Goal: Task Accomplishment & Management: Manage account settings

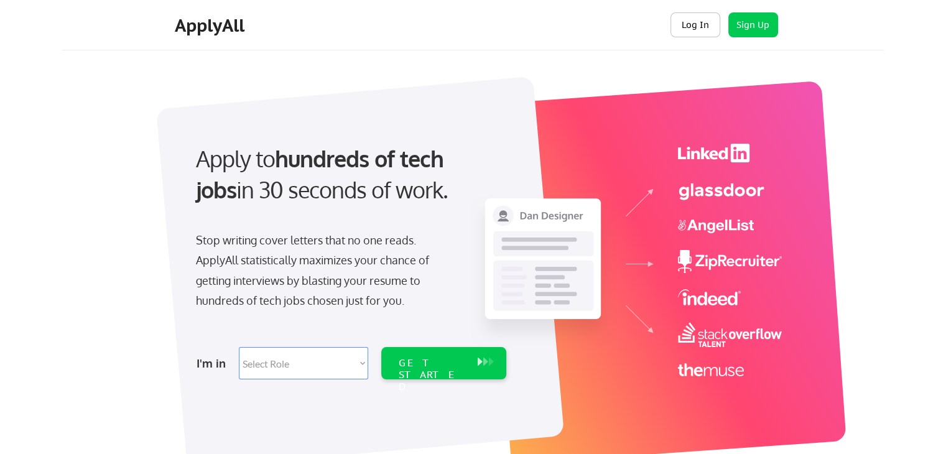
click at [684, 23] on button "Log In" at bounding box center [696, 24] width 50 height 25
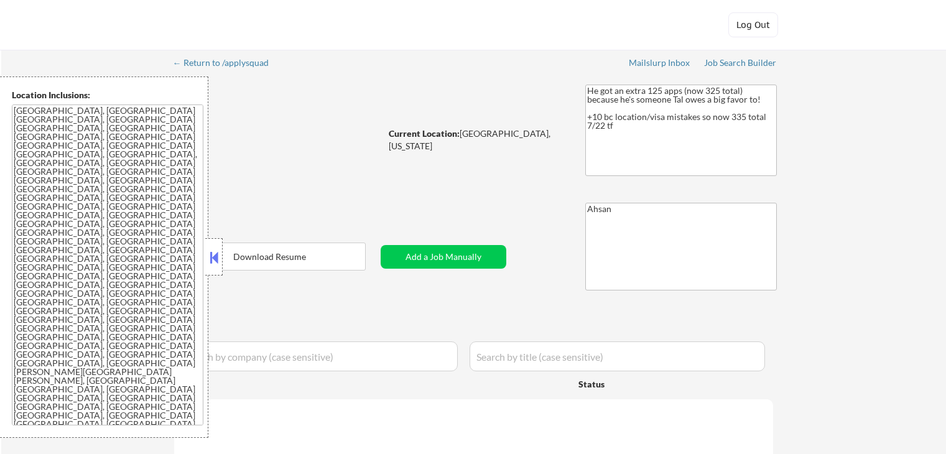
select select ""pending""
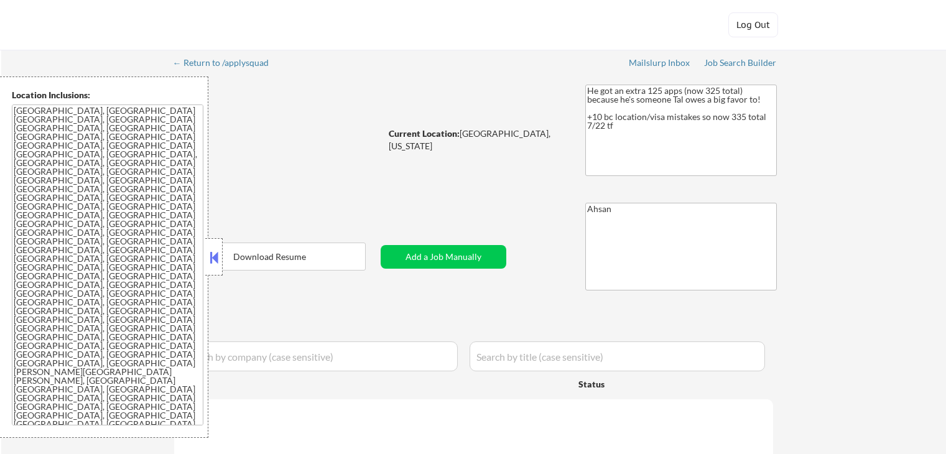
select select ""pending""
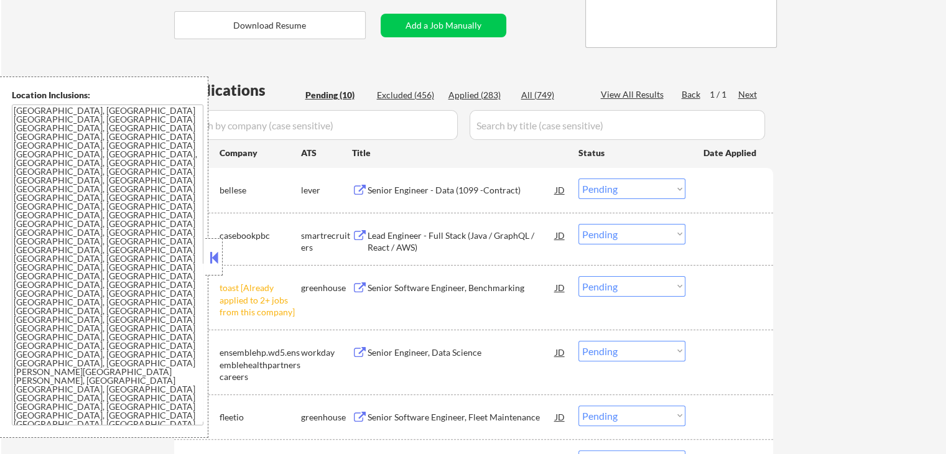
scroll to position [332, 0]
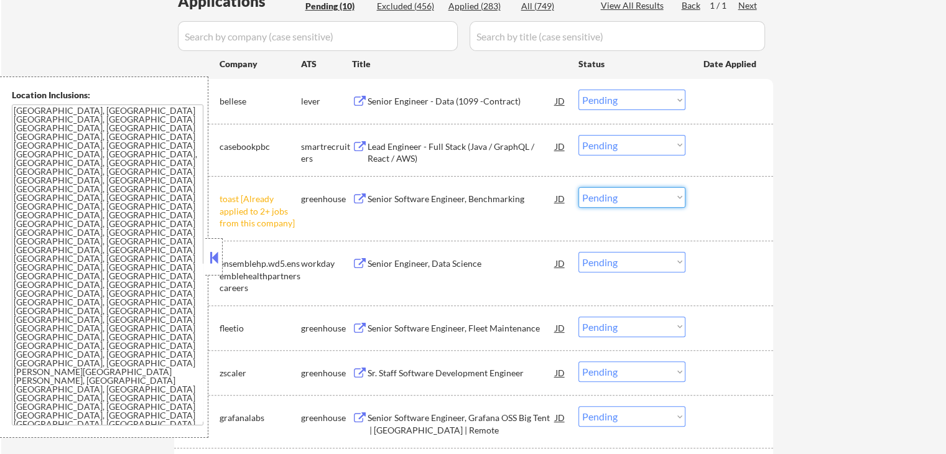
drag, startPoint x: 633, startPoint y: 198, endPoint x: 632, endPoint y: 205, distance: 6.9
click at [633, 198] on select "Choose an option... Pending Applied Excluded (Questions) Excluded (Expired) Exc…" at bounding box center [632, 197] width 107 height 21
click at [579, 187] on select "Choose an option... Pending Applied Excluded (Questions) Excluded (Expired) Exc…" at bounding box center [632, 197] width 107 height 21
click at [849, 233] on div "← Return to /applysquad Mailslurp Inbox Job Search Builder [PERSON_NAME] User E…" at bounding box center [473, 191] width 945 height 947
select select ""pending""
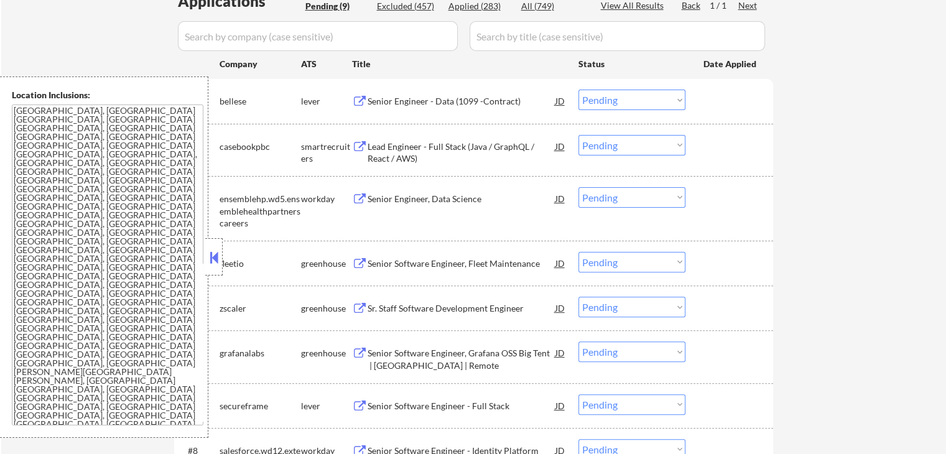
click at [484, 103] on div "Senior Engineer - Data (1099 -Contract)" at bounding box center [462, 101] width 188 height 12
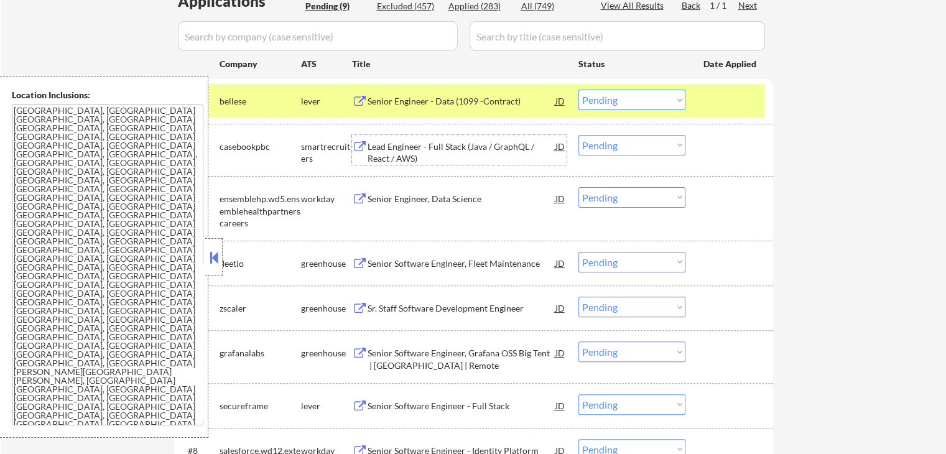
click at [500, 152] on div "Lead Engineer - Full Stack (Java / GraphQL / React / AWS)" at bounding box center [462, 153] width 188 height 24
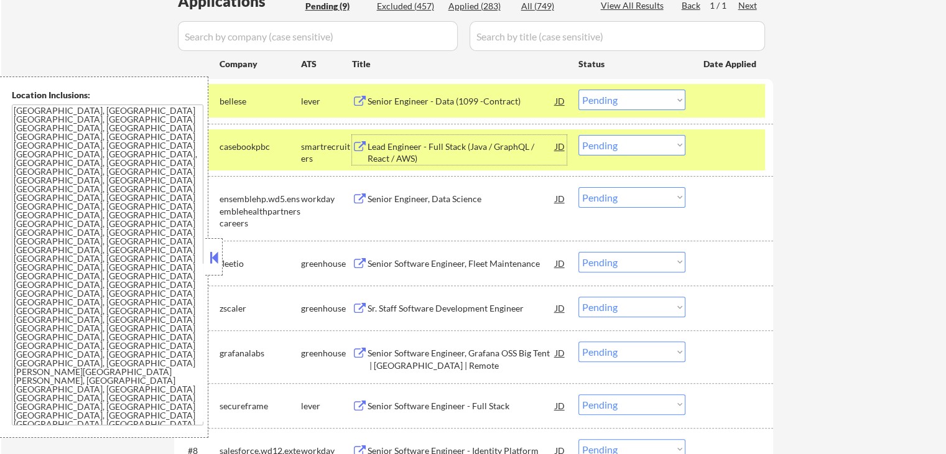
drag, startPoint x: 618, startPoint y: 95, endPoint x: 616, endPoint y: 108, distance: 12.7
click at [617, 95] on select "Choose an option... Pending Applied Excluded (Questions) Excluded (Expired) Exc…" at bounding box center [632, 100] width 107 height 21
click at [579, 90] on select "Choose an option... Pending Applied Excluded (Questions) Excluded (Expired) Exc…" at bounding box center [632, 100] width 107 height 21
click at [890, 185] on div "← Return to /applysquad Mailslurp Inbox Job Search Builder [PERSON_NAME] User E…" at bounding box center [473, 159] width 945 height 882
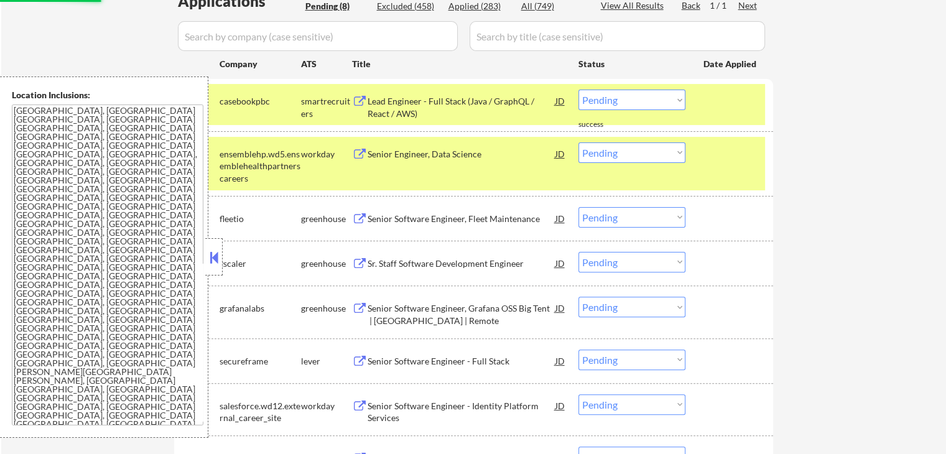
click at [469, 152] on div "Senior Engineer, Data Science" at bounding box center [462, 154] width 188 height 12
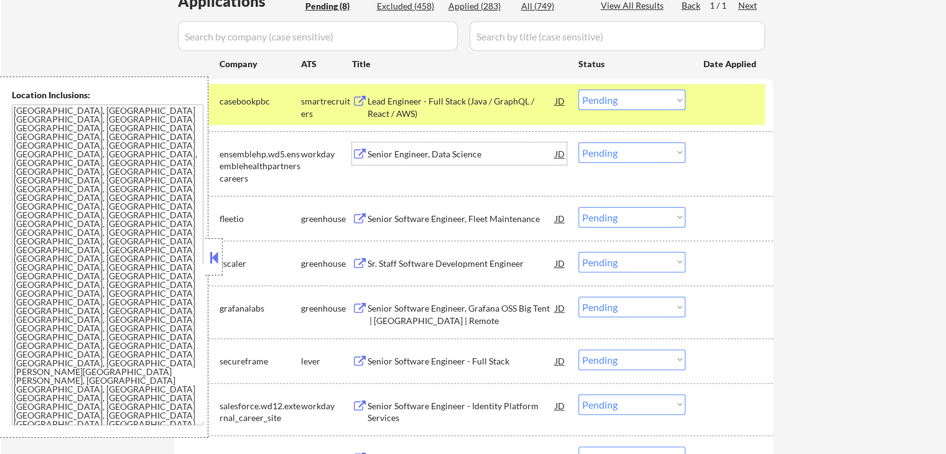
click at [633, 100] on select "Choose an option... Pending Applied Excluded (Questions) Excluded (Expired) Exc…" at bounding box center [632, 100] width 107 height 21
click at [579, 90] on select "Choose an option... Pending Applied Excluded (Questions) Excluded (Expired) Exc…" at bounding box center [632, 100] width 107 height 21
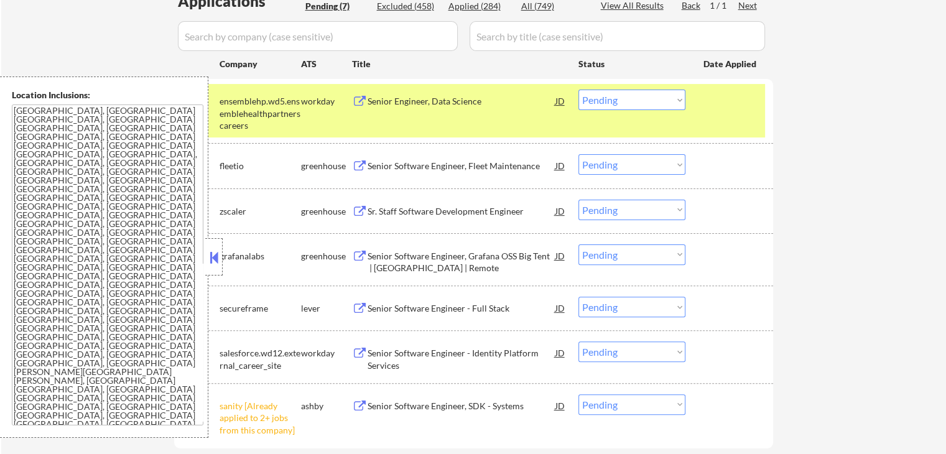
click at [615, 105] on select "Choose an option... Pending Applied Excluded (Questions) Excluded (Expired) Exc…" at bounding box center [632, 100] width 107 height 21
click at [579, 90] on select "Choose an option... Pending Applied Excluded (Questions) Excluded (Expired) Exc…" at bounding box center [632, 100] width 107 height 21
select select ""pending""
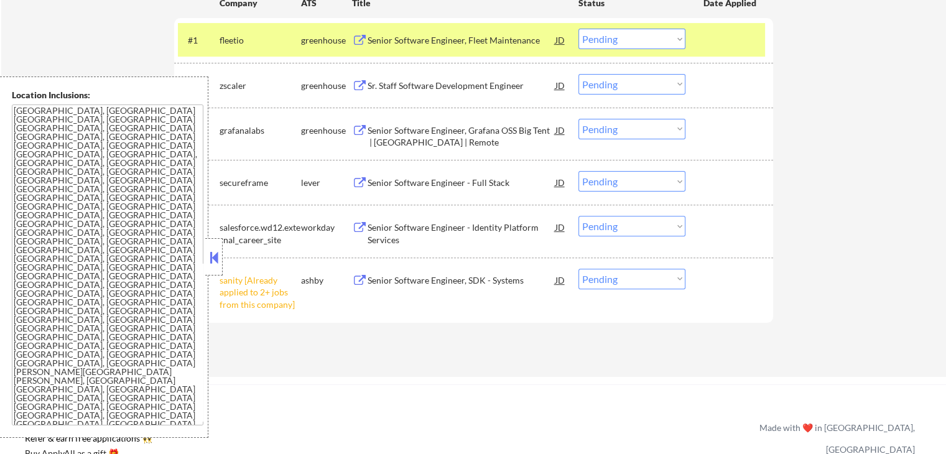
scroll to position [414, 0]
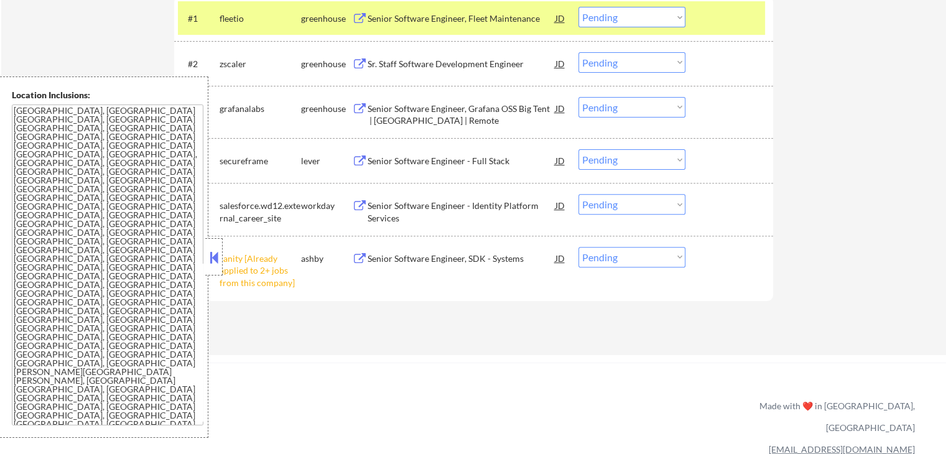
click at [602, 256] on select "Choose an option... Pending Applied Excluded (Questions) Excluded (Expired) Exc…" at bounding box center [632, 257] width 107 height 21
select select ""excluded__other_""
click at [579, 247] on select "Choose an option... Pending Applied Excluded (Questions) Excluded (Expired) Exc…" at bounding box center [632, 257] width 107 height 21
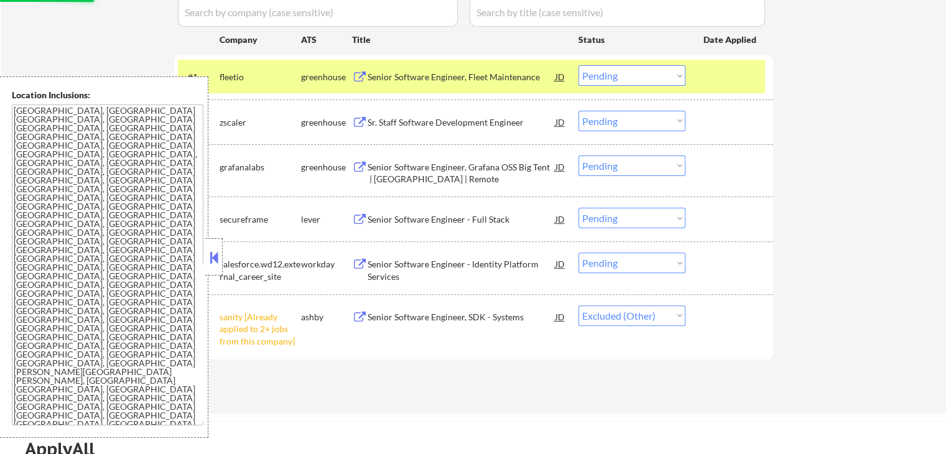
scroll to position [332, 0]
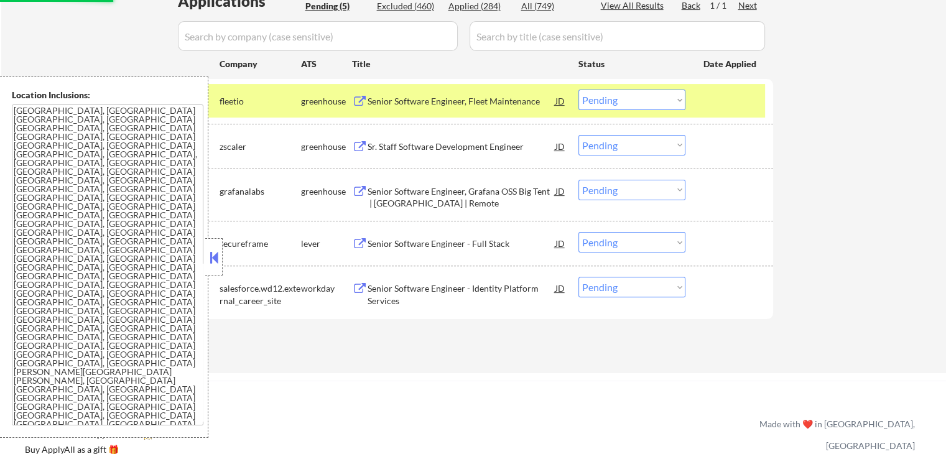
click at [492, 98] on div "Senior Software Engineer, Fleet Maintenance" at bounding box center [462, 101] width 188 height 12
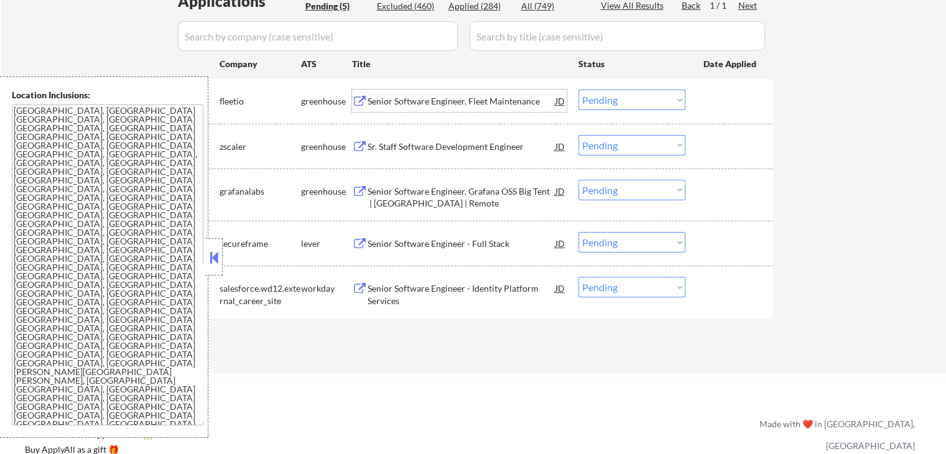
click at [463, 151] on div "Sr. Staff Software Development Engineer" at bounding box center [462, 147] width 188 height 12
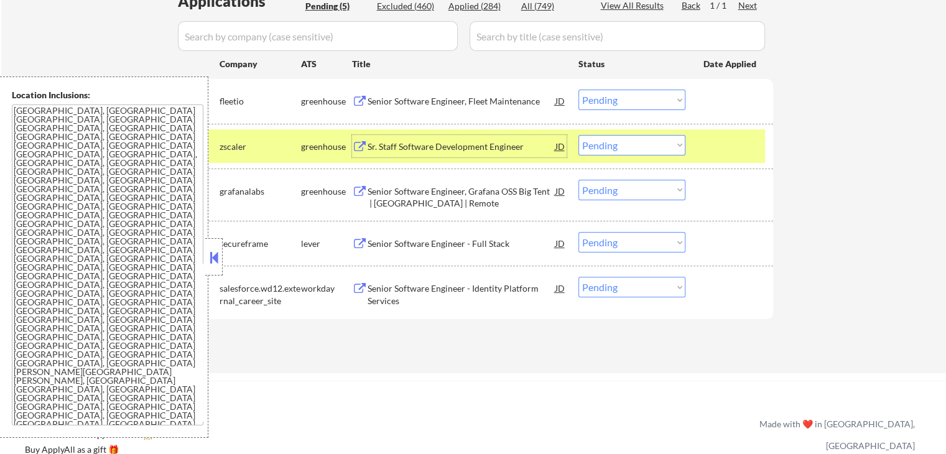
drag, startPoint x: 610, startPoint y: 92, endPoint x: 610, endPoint y: 99, distance: 6.9
click at [610, 92] on select "Choose an option... Pending Applied Excluded (Questions) Excluded (Expired) Exc…" at bounding box center [632, 100] width 107 height 21
click at [579, 90] on select "Choose an option... Pending Applied Excluded (Questions) Excluded (Expired) Exc…" at bounding box center [632, 100] width 107 height 21
click at [497, 192] on div "Senior Software Engineer, Grafana OSS Big Tent | [GEOGRAPHIC_DATA] | Remote" at bounding box center [462, 197] width 188 height 24
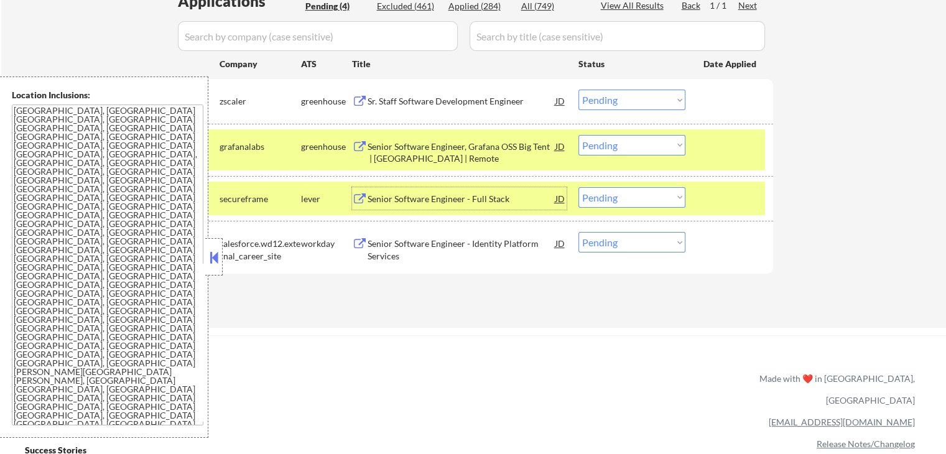
click at [623, 103] on select "Choose an option... Pending Applied Excluded (Questions) Excluded (Expired) Exc…" at bounding box center [632, 100] width 107 height 21
click at [579, 90] on select "Choose an option... Pending Applied Excluded (Questions) Excluded (Expired) Exc…" at bounding box center [632, 100] width 107 height 21
click at [521, 192] on div "Senior Software Engineer - Full Stack" at bounding box center [462, 198] width 188 height 22
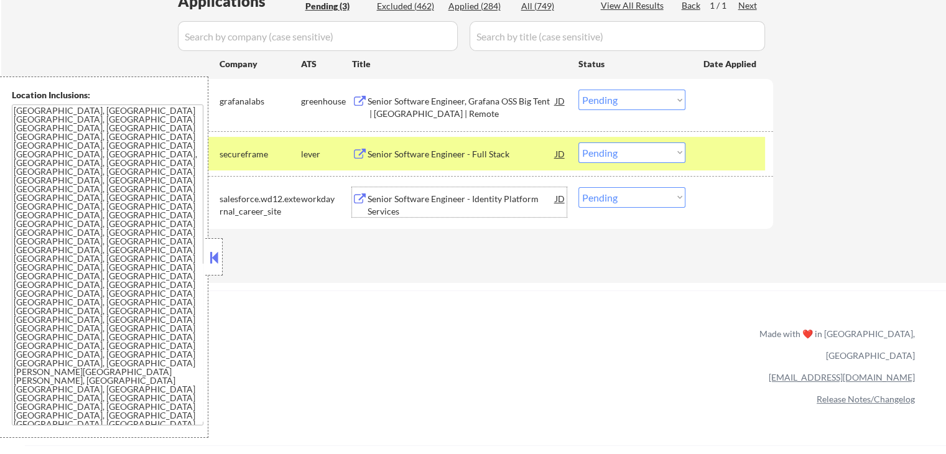
click at [618, 95] on select "Choose an option... Pending Applied Excluded (Questions) Excluded (Expired) Exc…" at bounding box center [632, 100] width 107 height 21
click at [579, 90] on select "Choose an option... Pending Applied Excluded (Questions) Excluded (Expired) Exc…" at bounding box center [632, 100] width 107 height 21
click at [499, 203] on div "Senior Software Engineer - Identity Platform Services" at bounding box center [462, 205] width 188 height 24
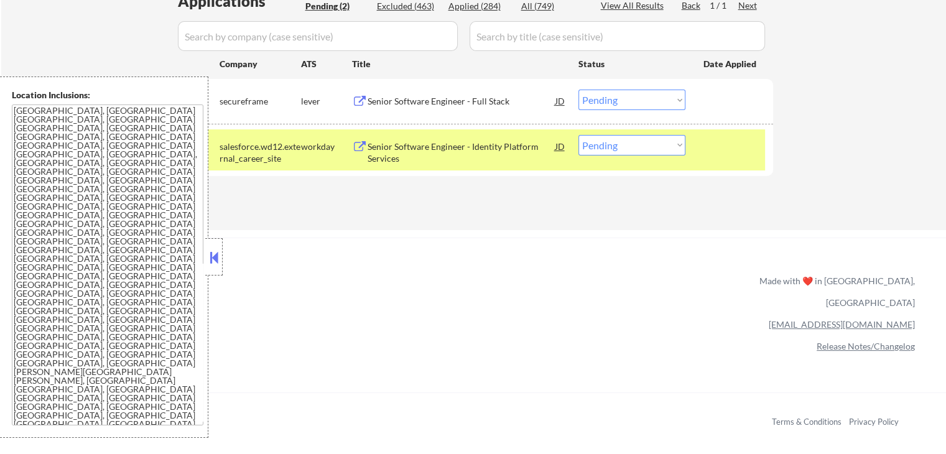
click at [645, 103] on select "Choose an option... Pending Applied Excluded (Questions) Excluded (Expired) Exc…" at bounding box center [632, 100] width 107 height 21
click at [579, 90] on select "Choose an option... Pending Applied Excluded (Questions) Excluded (Expired) Exc…" at bounding box center [632, 100] width 107 height 21
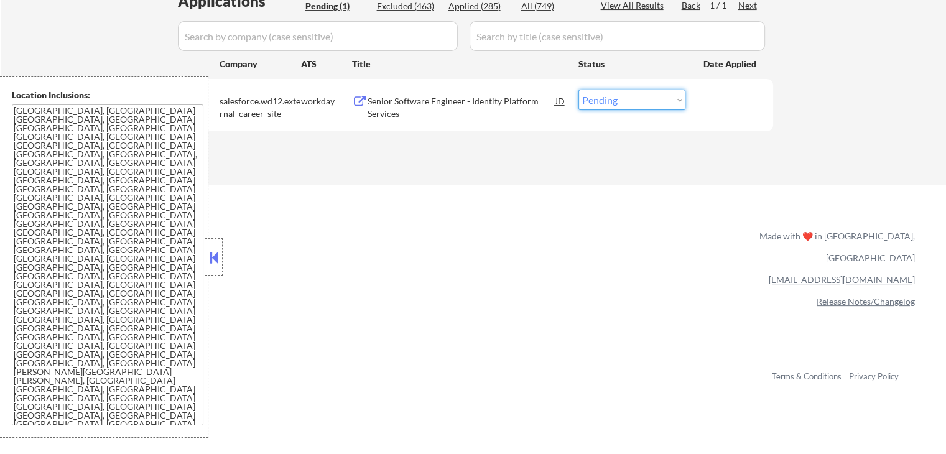
click at [613, 101] on select "Choose an option... Pending Applied Excluded (Questions) Excluded (Expired) Exc…" at bounding box center [632, 100] width 107 height 21
click at [579, 90] on select "Choose an option... Pending Applied Excluded (Questions) Excluded (Expired) Exc…" at bounding box center [632, 100] width 107 height 21
click at [603, 126] on div "#1 salesforce.wd12.external_career_site workday Senior Software Engineer - Iden…" at bounding box center [473, 105] width 599 height 52
click at [610, 100] on select "Choose an option... Pending Applied Excluded (Questions) Excluded (Expired) Exc…" at bounding box center [632, 100] width 107 height 21
select select ""applied""
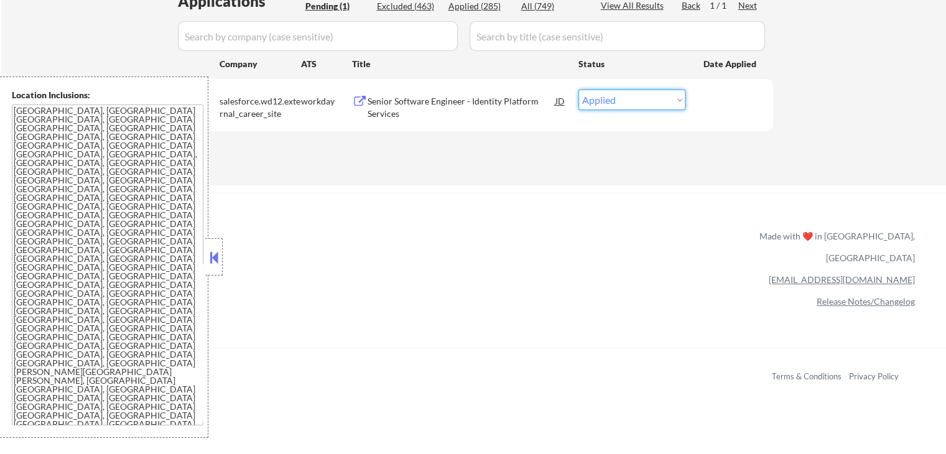
click at [579, 90] on select "Choose an option... Pending Applied Excluded (Questions) Excluded (Expired) Exc…" at bounding box center [632, 100] width 107 height 21
